Goal: Task Accomplishment & Management: Complete application form

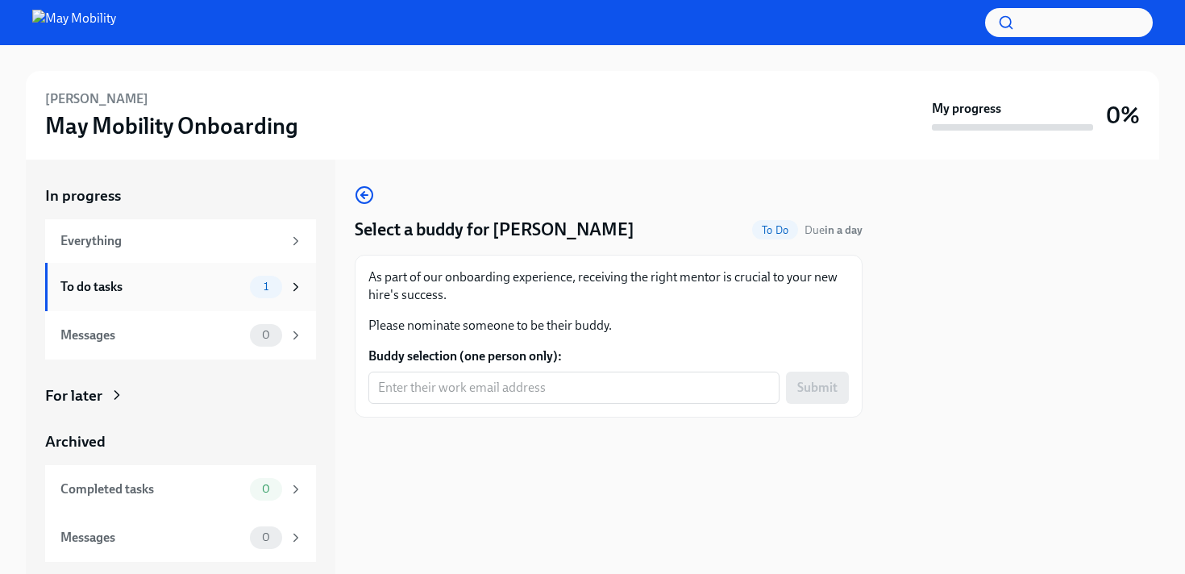
click at [294, 290] on icon at bounding box center [296, 286] width 4 height 7
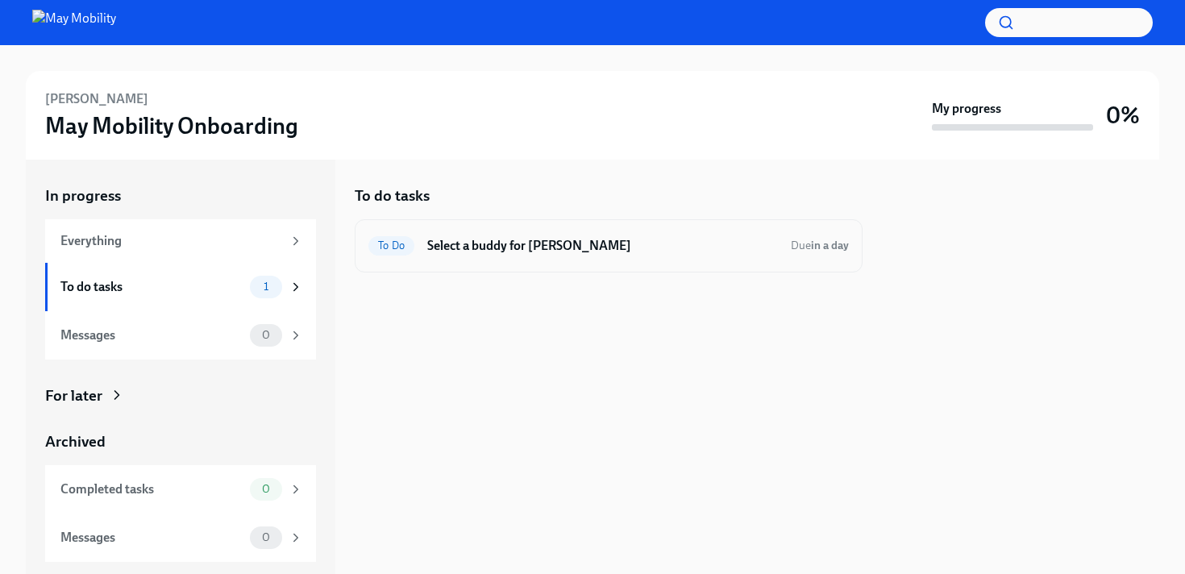
click at [437, 242] on h6 "Select a buddy for Anthony Johnson" at bounding box center [602, 246] width 351 height 18
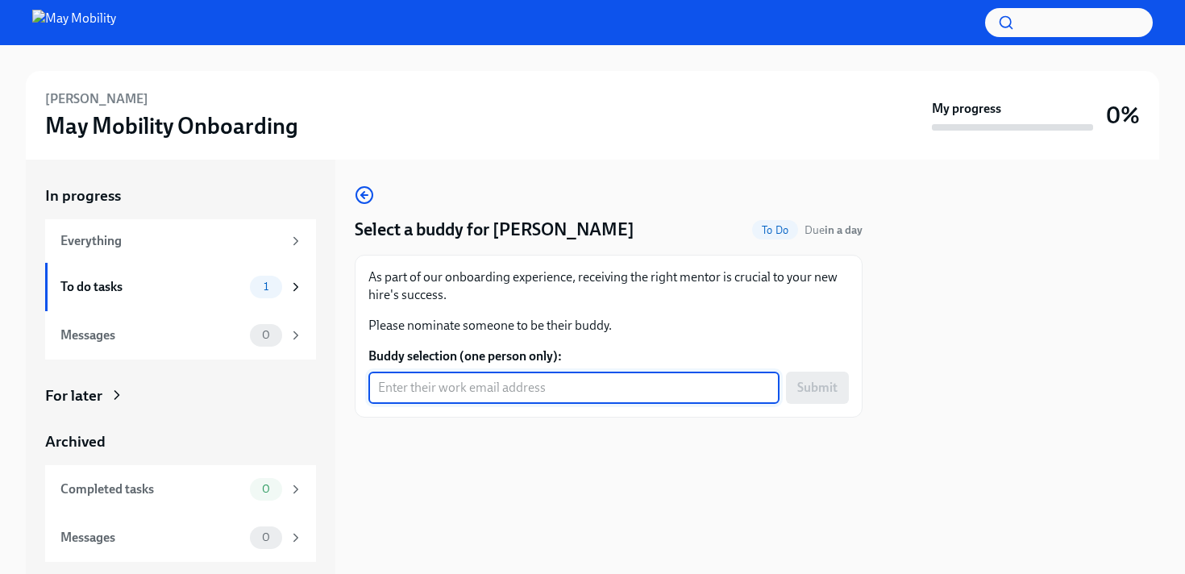
click at [528, 391] on input "Buddy selection (one person only):" at bounding box center [573, 388] width 411 height 32
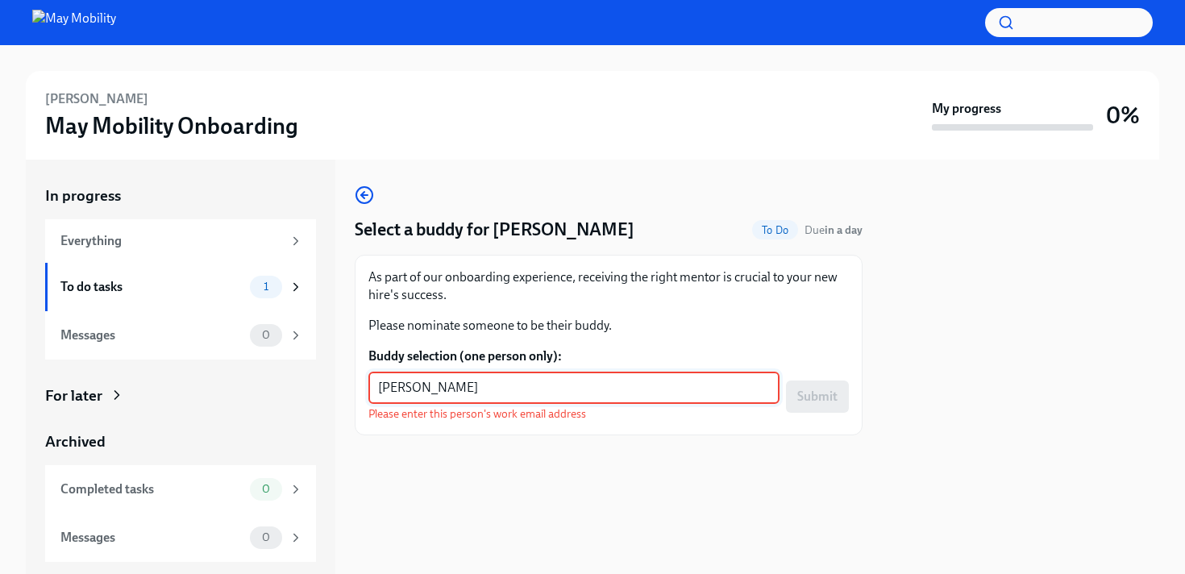
click at [788, 458] on div at bounding box center [609, 461] width 508 height 52
drag, startPoint x: 659, startPoint y: 384, endPoint x: 347, endPoint y: 386, distance: 311.9
click at [347, 386] on div "In progress Everything To do tasks 1 Messages 0 For later Archived Completed ta…" at bounding box center [592, 367] width 1133 height 414
type input "@"
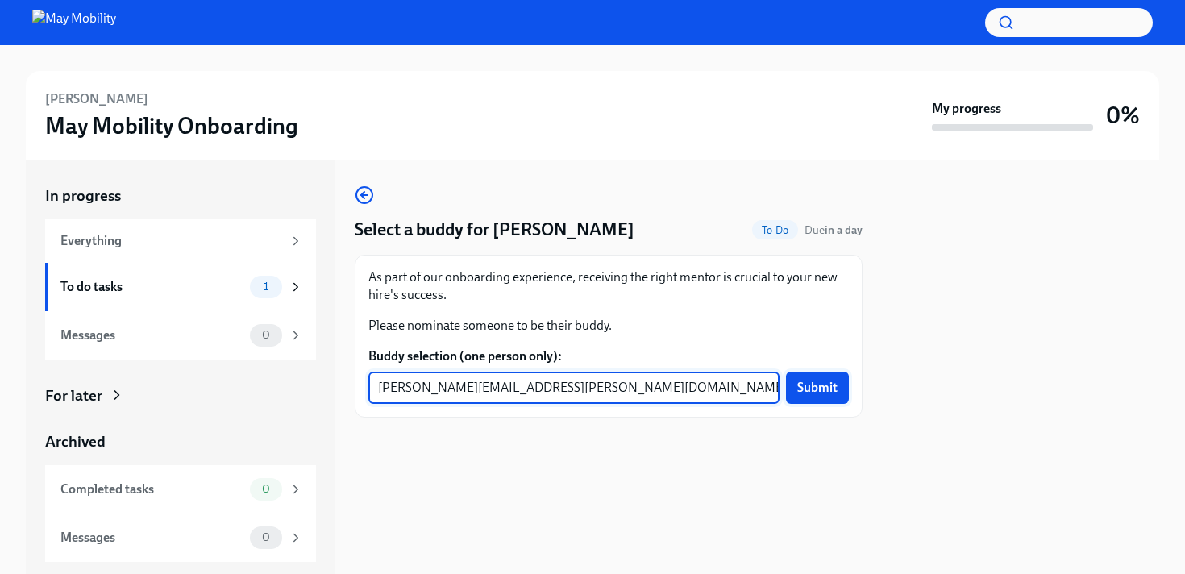
type input "chirs.laporte@maymobility.com"
click at [826, 385] on span "Submit" at bounding box center [817, 388] width 40 height 16
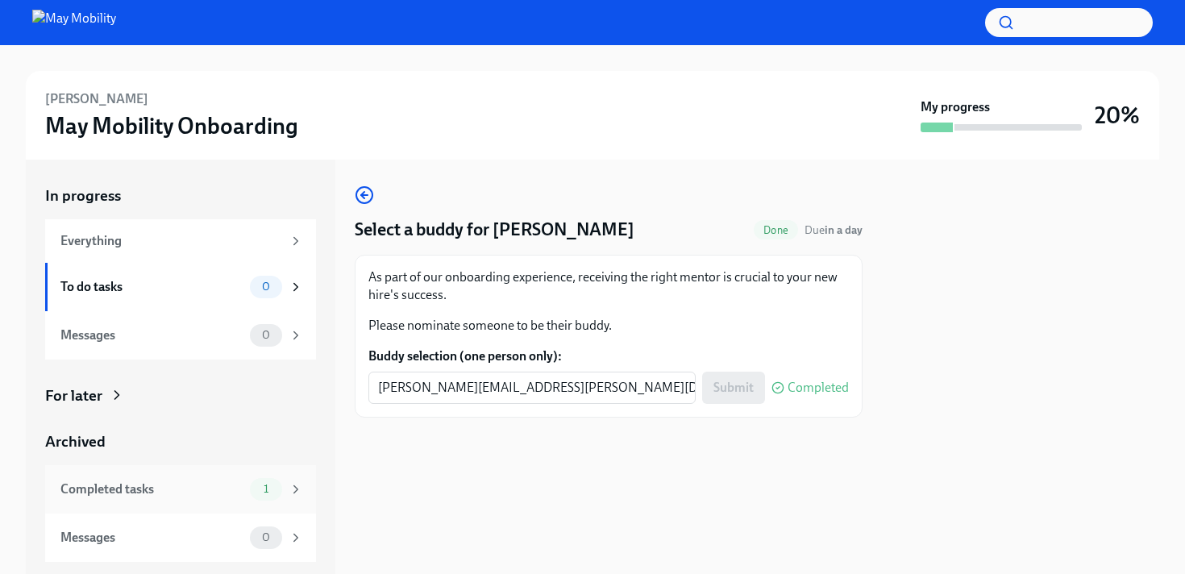
click at [285, 488] on div "1" at bounding box center [276, 489] width 53 height 23
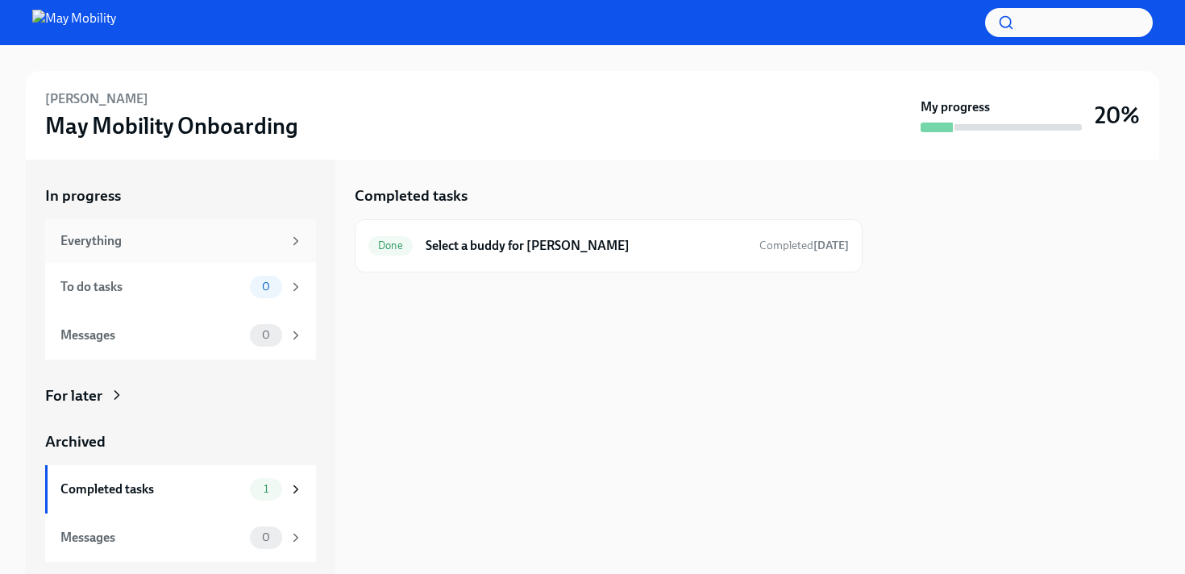
click at [209, 247] on div "Everything" at bounding box center [171, 241] width 222 height 18
